Goal: Task Accomplishment & Management: Manage account settings

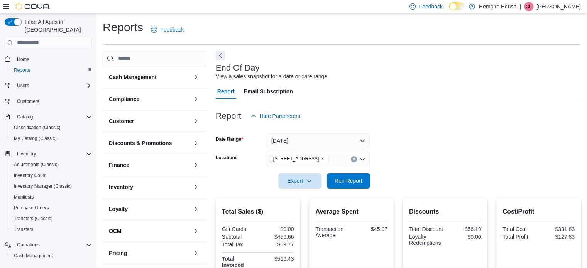
scroll to position [66, 0]
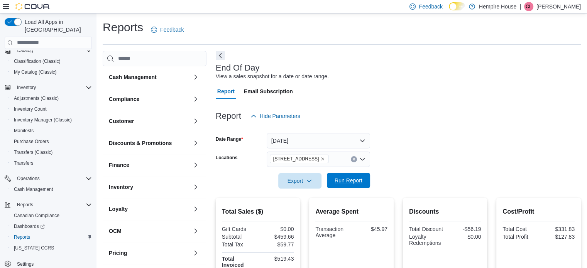
click at [348, 177] on span "Run Report" at bounding box center [349, 180] width 34 height 15
click at [320, 159] on icon "Remove 18 Mill Street West from selection in this group" at bounding box center [322, 159] width 5 height 5
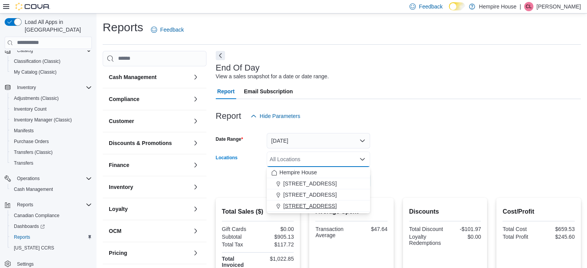
click at [304, 206] on span "[STREET_ADDRESS]" at bounding box center [309, 206] width 53 height 8
click at [405, 157] on form "Date Range [DATE] Locations [STREET_ADDRESS] Combo box. Selected. [STREET_ADDRE…" at bounding box center [398, 156] width 365 height 65
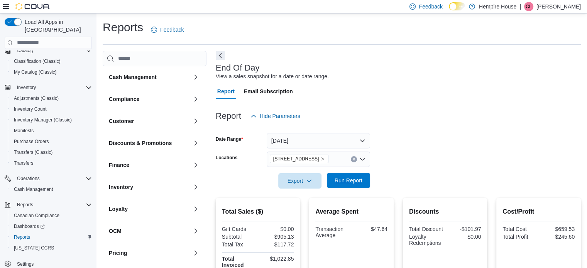
click at [347, 179] on span "Run Report" at bounding box center [349, 181] width 28 height 8
click at [354, 158] on icon "Clear input" at bounding box center [353, 159] width 3 height 3
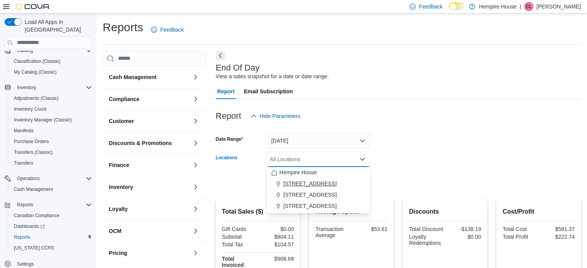
click at [317, 184] on span "[STREET_ADDRESS]" at bounding box center [309, 184] width 53 height 8
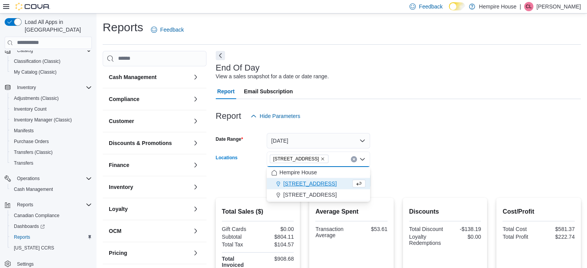
click at [392, 162] on form "Date Range [DATE] Locations [STREET_ADDRESS] Combo box. Selected. [STREET_ADDRE…" at bounding box center [398, 156] width 365 height 65
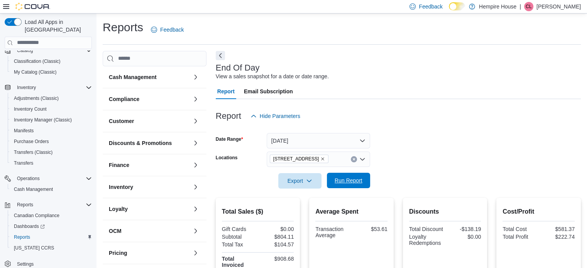
click at [333, 177] on span "Run Report" at bounding box center [349, 180] width 34 height 15
click at [354, 160] on icon "Clear input" at bounding box center [353, 159] width 3 height 3
click at [415, 154] on form "Date Range [DATE] Locations All Locations Export Run Report" at bounding box center [398, 156] width 365 height 65
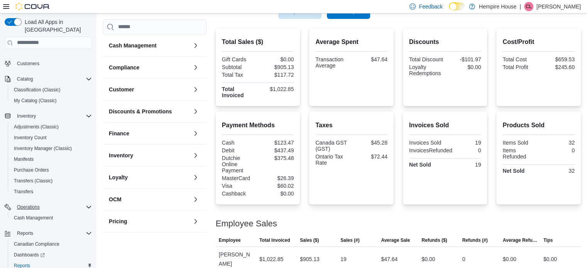
scroll to position [66, 0]
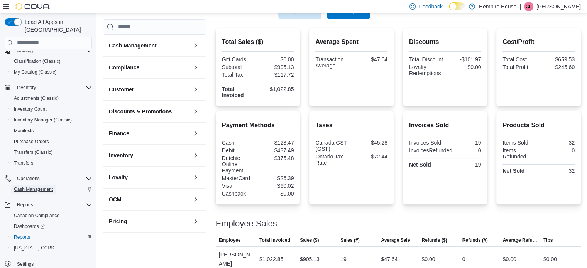
click at [25, 186] on span "Cash Management" at bounding box center [33, 189] width 39 height 6
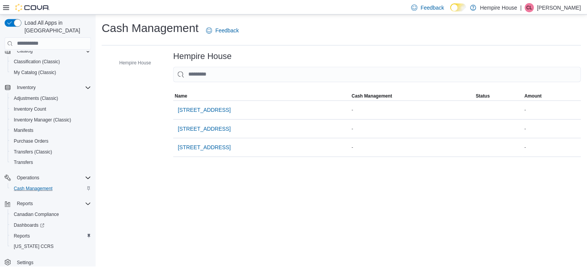
scroll to position [54, 0]
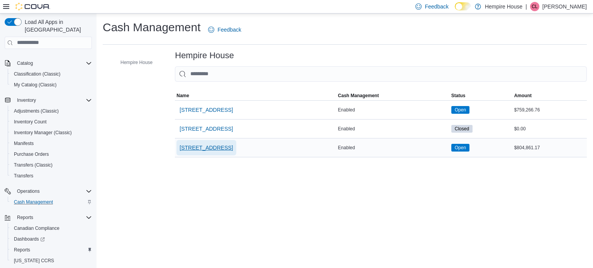
click at [191, 145] on span "[STREET_ADDRESS]" at bounding box center [205, 148] width 53 height 8
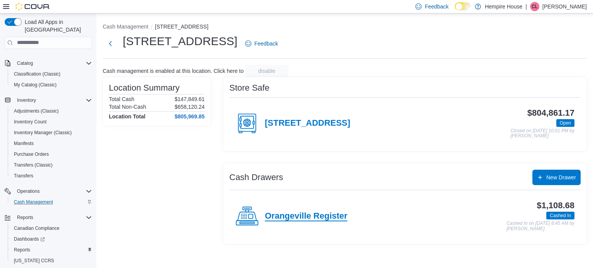
click at [298, 214] on h4 "Orangeville Register" at bounding box center [306, 217] width 83 height 10
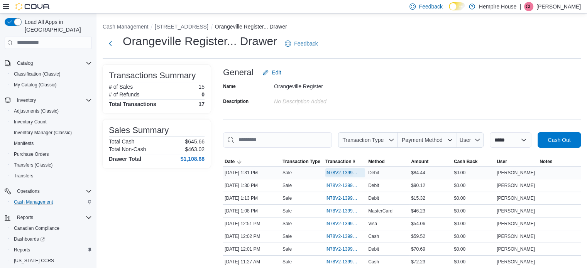
click at [331, 173] on span "IN78V2-139993" at bounding box center [341, 173] width 32 height 6
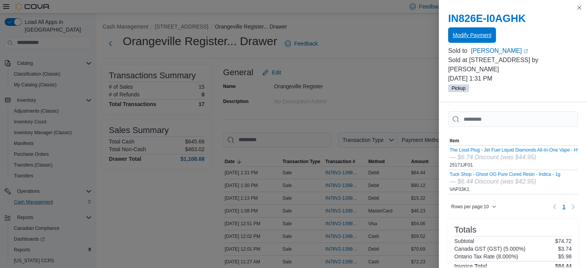
click at [464, 32] on span "Modify Payment" at bounding box center [472, 35] width 39 height 8
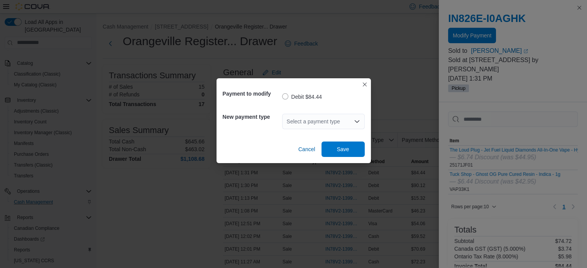
click at [320, 122] on div "Select a payment type" at bounding box center [323, 121] width 83 height 15
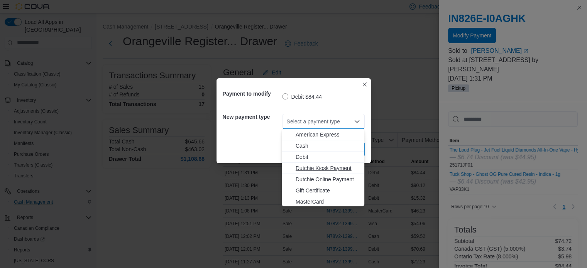
scroll to position [35, 0]
click at [307, 200] on span "Visa" at bounding box center [328, 201] width 64 height 8
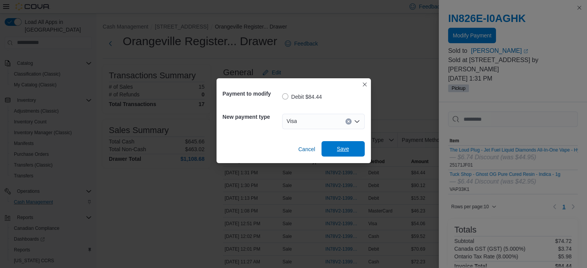
click at [337, 145] on span "Save" at bounding box center [343, 148] width 34 height 15
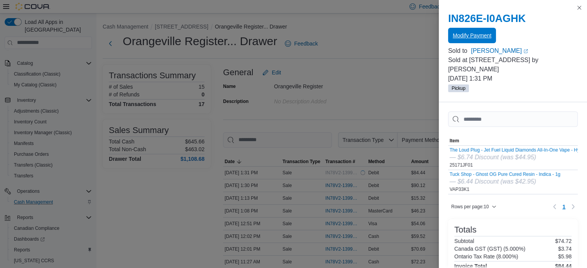
scroll to position [0, 0]
click at [579, 7] on button "Close this dialog" at bounding box center [579, 7] width 9 height 9
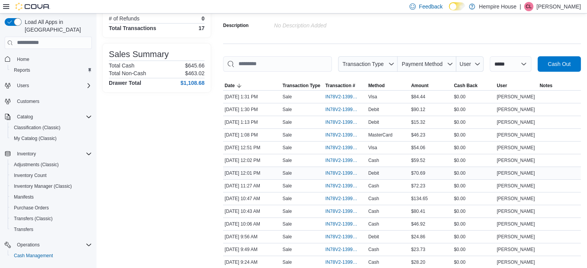
scroll to position [147, 0]
